Goal: Check status

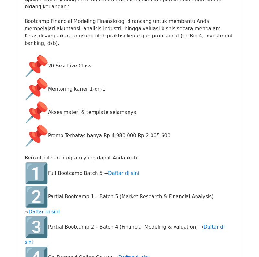
scroll to position [626, 0]
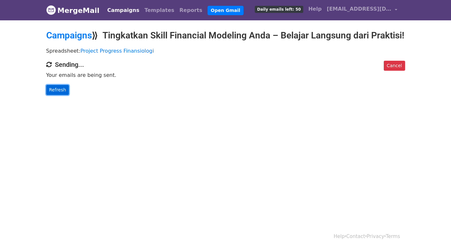
click at [61, 95] on link "Refresh" at bounding box center [57, 90] width 23 height 10
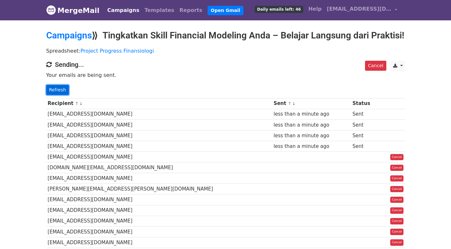
click at [54, 95] on link "Refresh" at bounding box center [57, 90] width 23 height 10
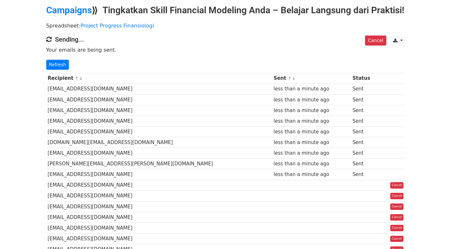
scroll to position [48, 0]
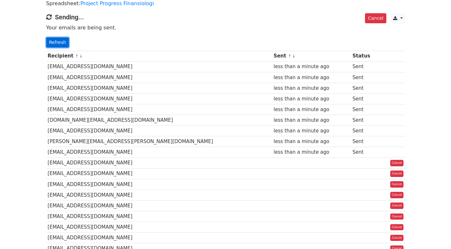
click at [53, 48] on link "Refresh" at bounding box center [57, 43] width 23 height 10
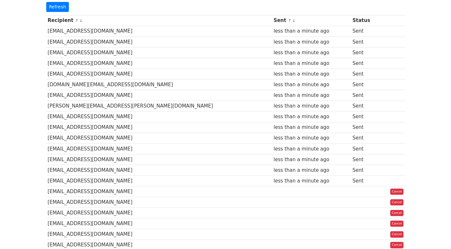
scroll to position [12, 0]
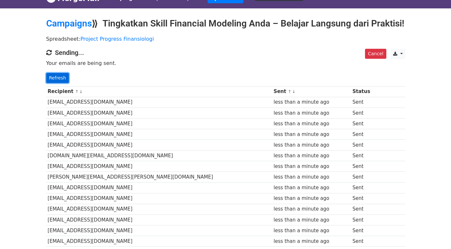
click at [59, 83] on link "Refresh" at bounding box center [57, 78] width 23 height 10
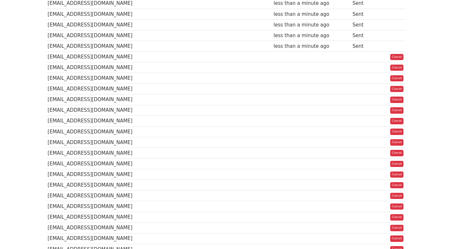
scroll to position [234, 0]
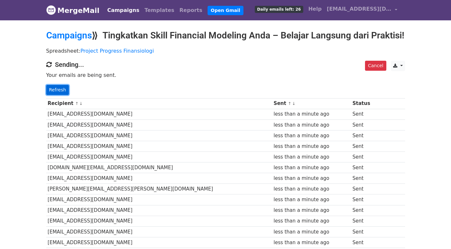
click at [59, 95] on link "Refresh" at bounding box center [57, 90] width 23 height 10
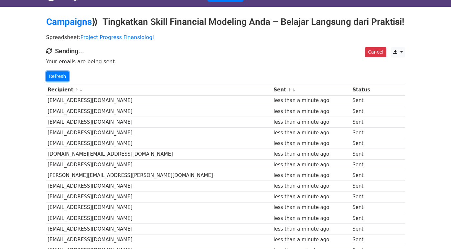
scroll to position [43, 0]
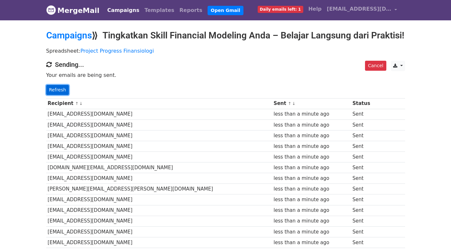
click at [60, 95] on link "Refresh" at bounding box center [57, 90] width 23 height 10
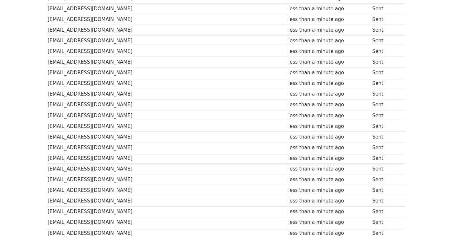
scroll to position [462, 0]
